Goal: Obtain resource: Download file/media

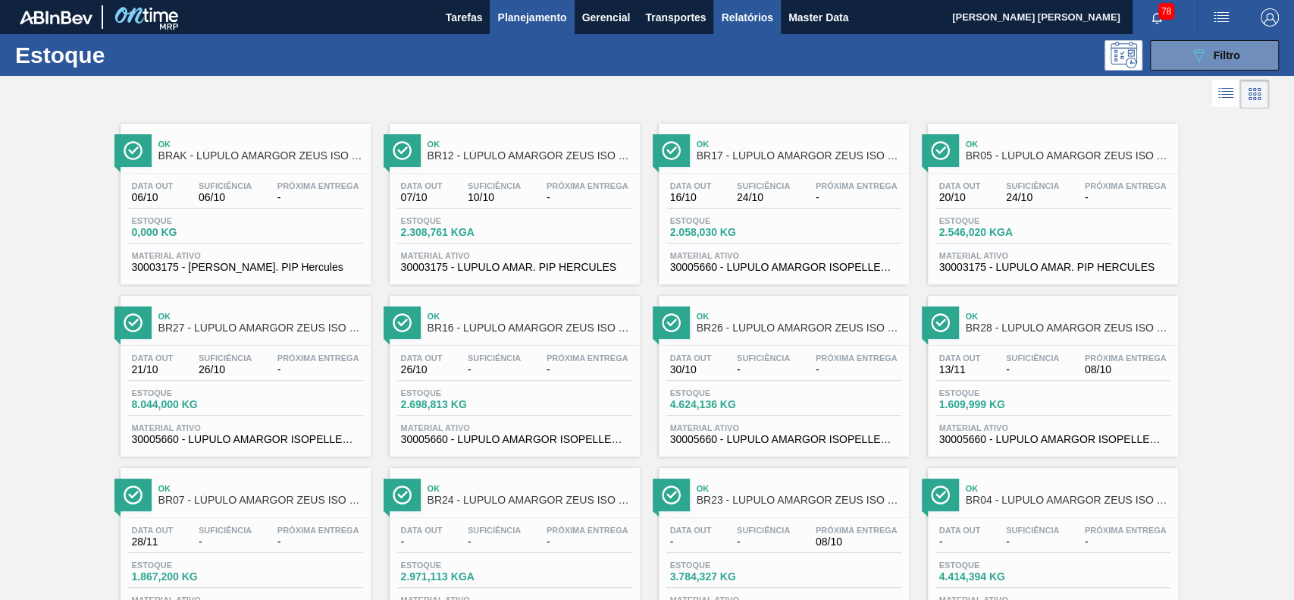
click at [746, 21] on span "Relatórios" at bounding box center [747, 17] width 52 height 18
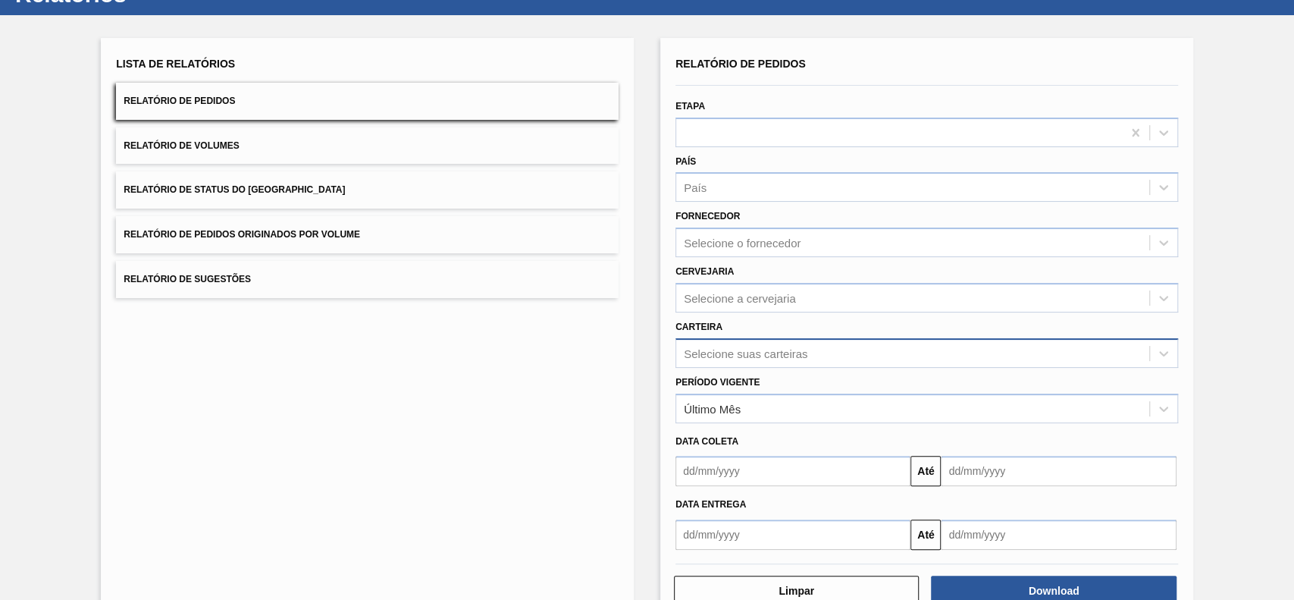
click at [861, 368] on div "Selecione suas carteiras" at bounding box center [926, 353] width 503 height 30
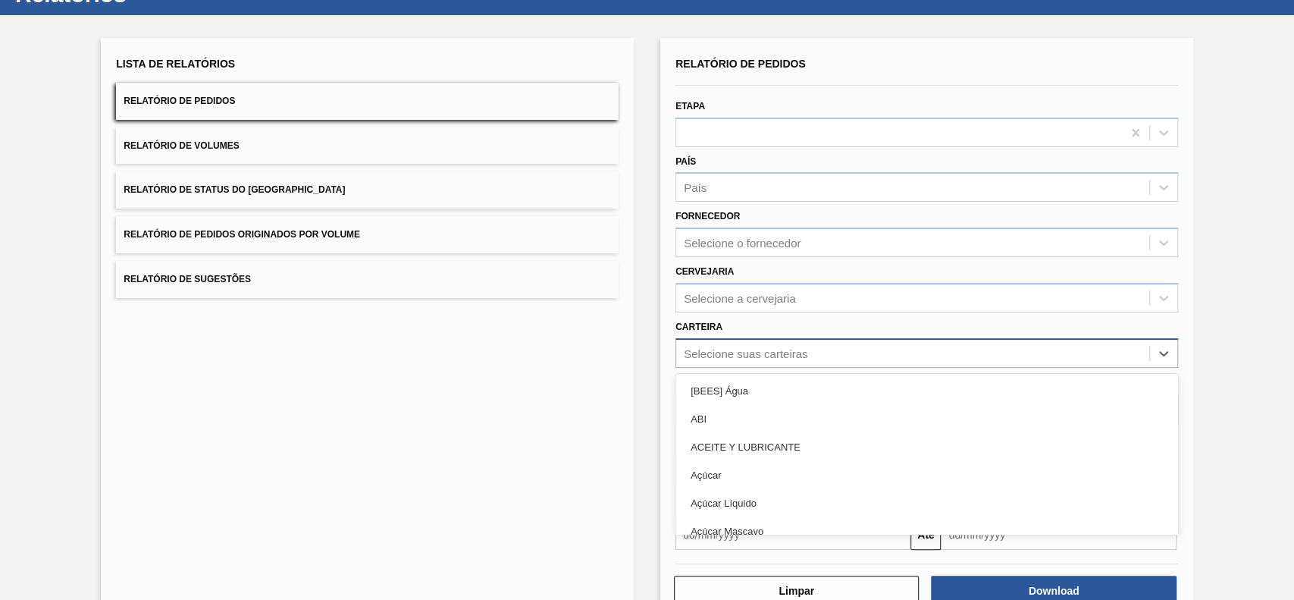
scroll to position [67, 0]
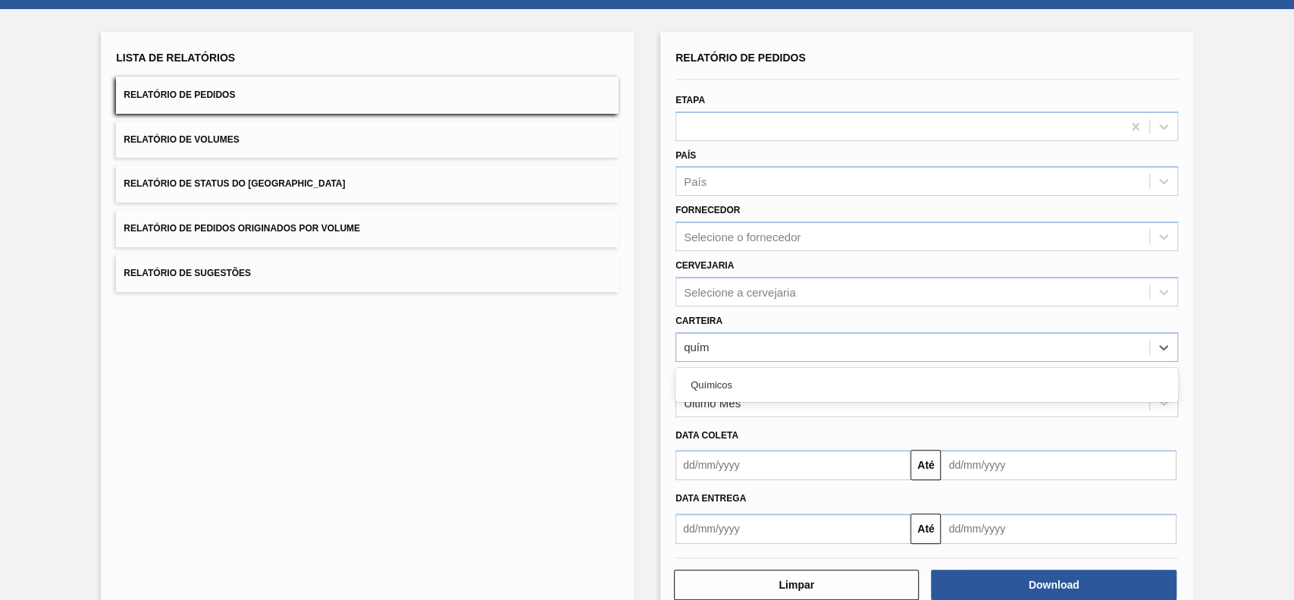
type input "quími"
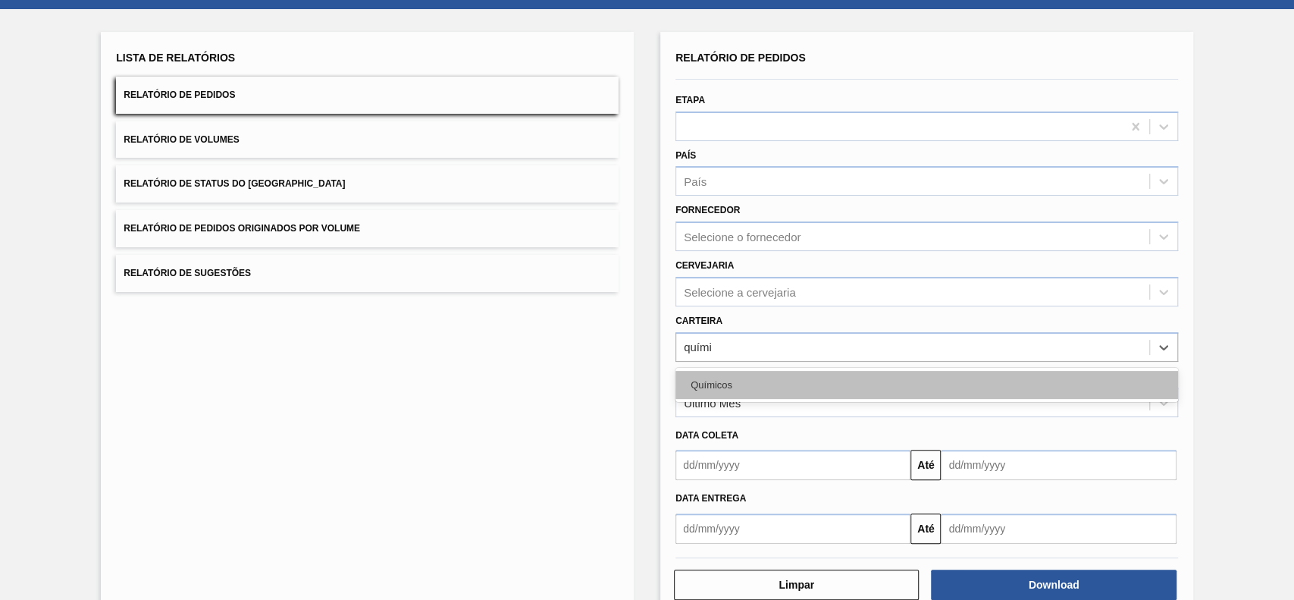
click at [782, 387] on div "Químicos" at bounding box center [926, 385] width 503 height 28
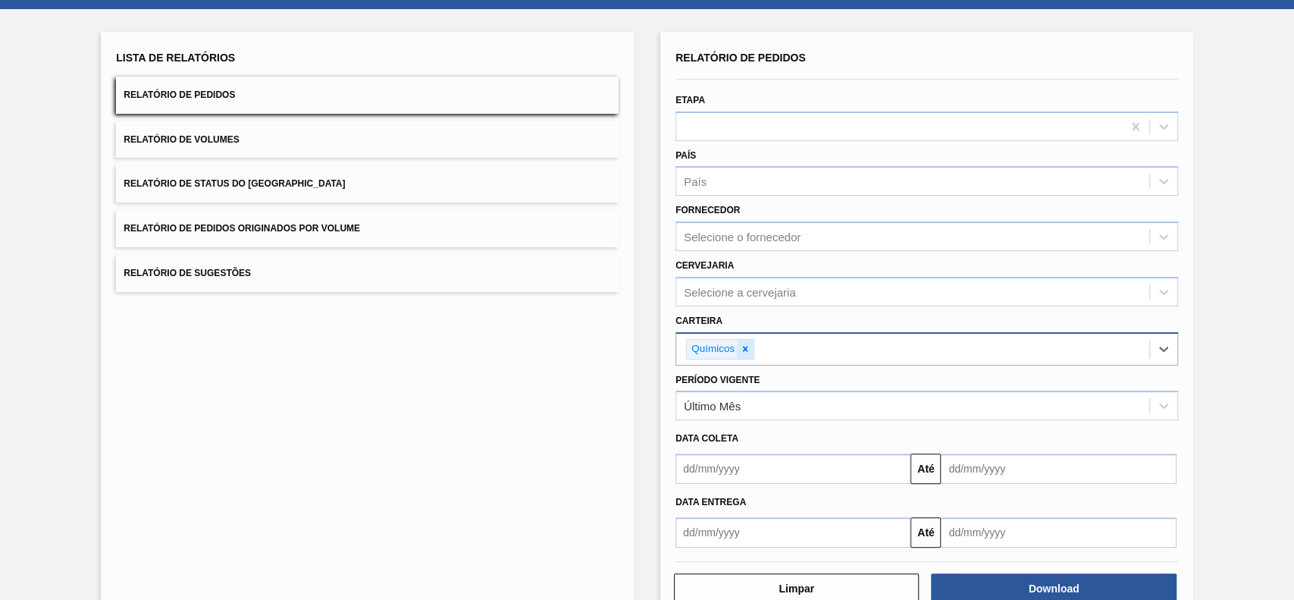
click at [748, 351] on icon at bounding box center [745, 348] width 11 height 11
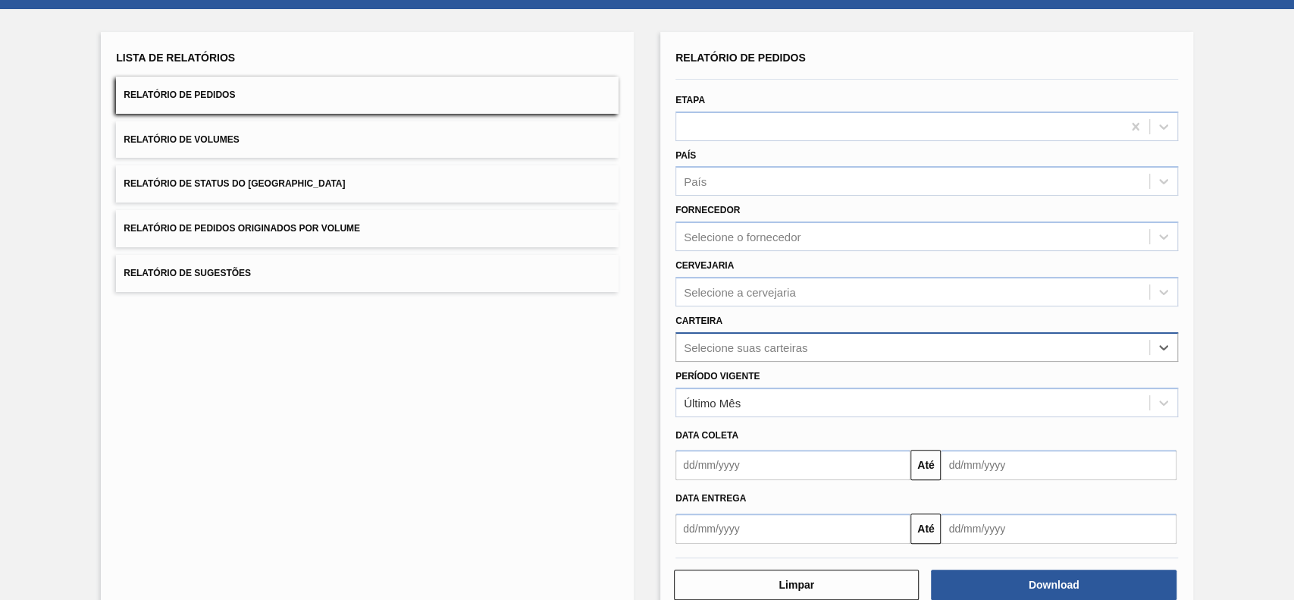
click at [385, 197] on button "Relatório de Status do [GEOGRAPHIC_DATA]" at bounding box center [367, 183] width 503 height 37
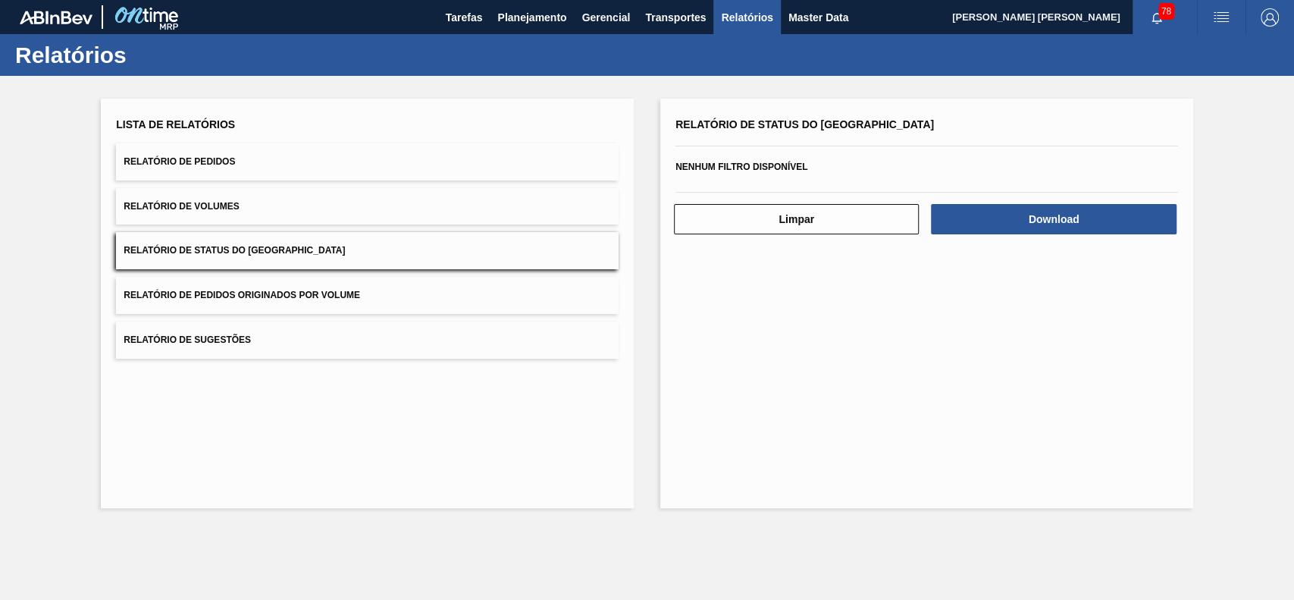
scroll to position [0, 0]
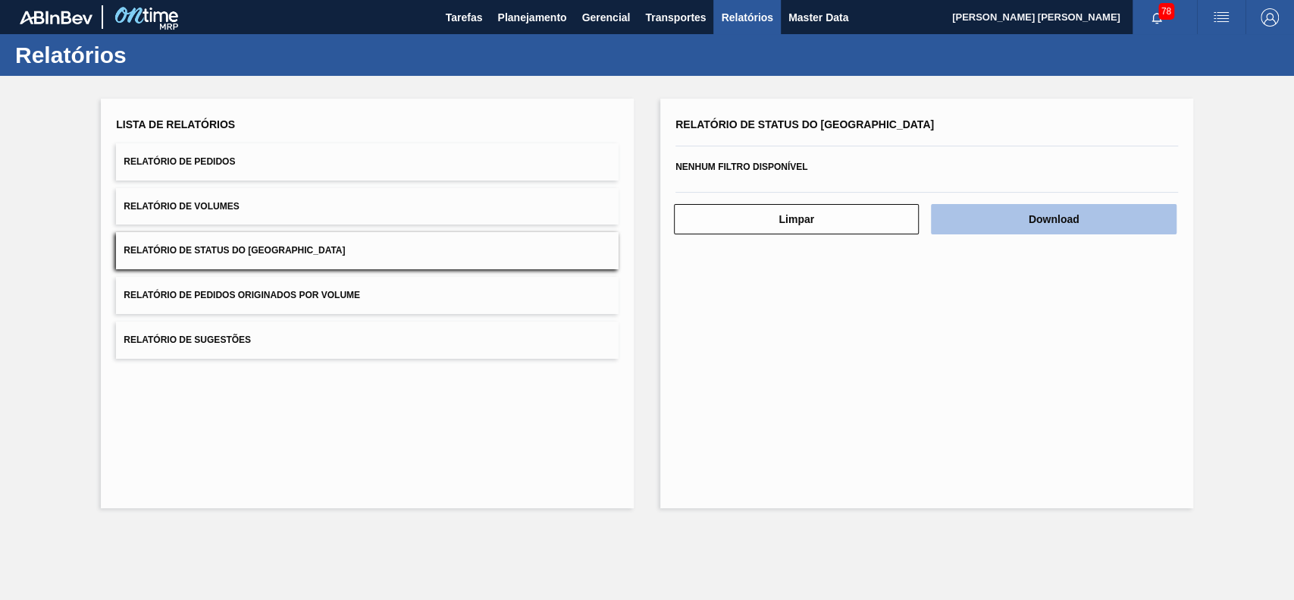
click at [1001, 213] on button "Download" at bounding box center [1053, 219] width 245 height 30
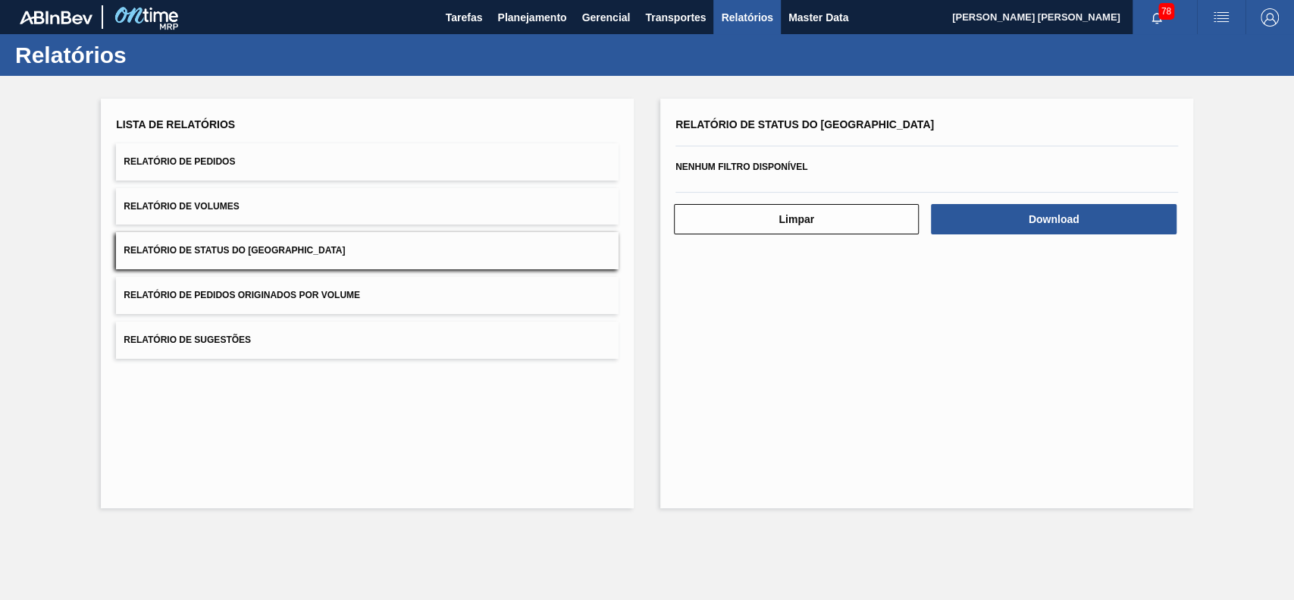
click at [744, 402] on div "Relatório de Status do Estoque Nenhum filtro disponível Limpar Download" at bounding box center [926, 303] width 533 height 409
